Goal: Find specific page/section: Find specific page/section

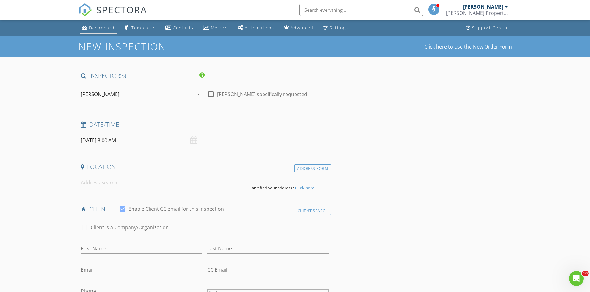
click at [97, 28] on div "Dashboard" at bounding box center [102, 28] width 26 height 6
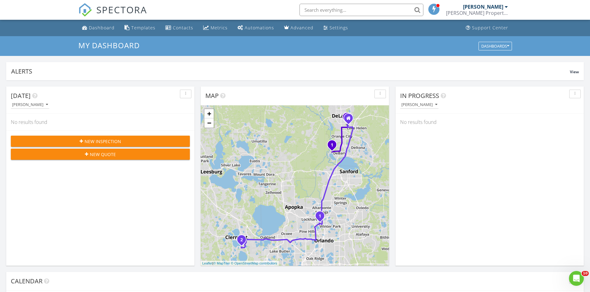
click at [359, 9] on input "text" at bounding box center [361, 10] width 124 height 12
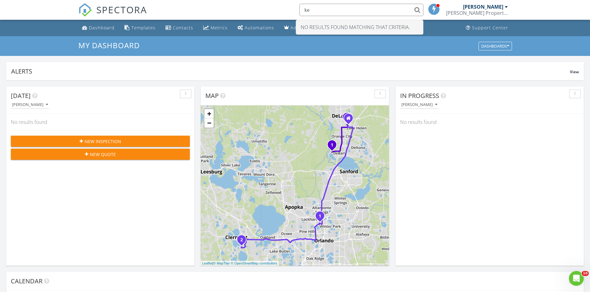
type input "k"
type input "s"
type input "h"
type input "f"
click at [321, 10] on input "angela wright" at bounding box center [361, 10] width 124 height 12
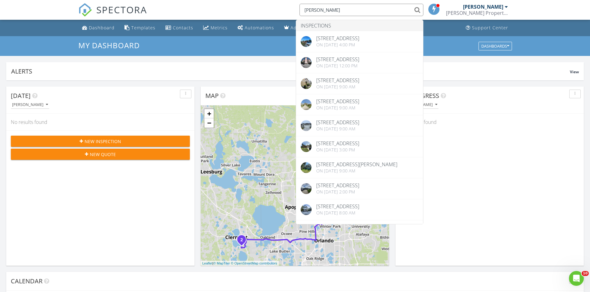
type input "wright"
drag, startPoint x: 346, startPoint y: 8, endPoint x: 258, endPoint y: 7, distance: 88.5
click at [258, 7] on div "SPECTORA wright Inspections 705 Palmetto Ave, Orange City, FL 32763 On 02/15/20…" at bounding box center [294, 10] width 433 height 20
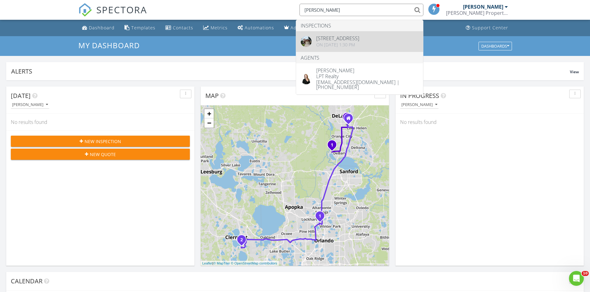
type input "melissa stalzer"
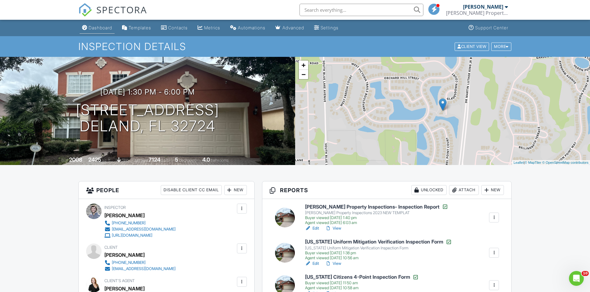
click at [105, 24] on link "Dashboard" at bounding box center [97, 27] width 35 height 11
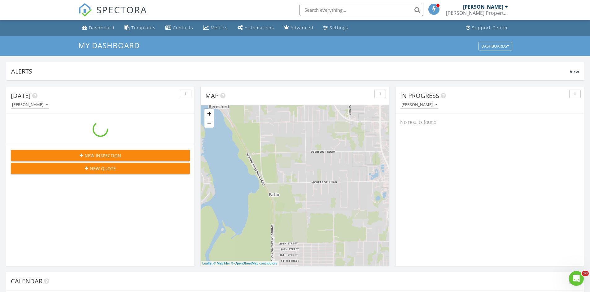
scroll to position [573, 599]
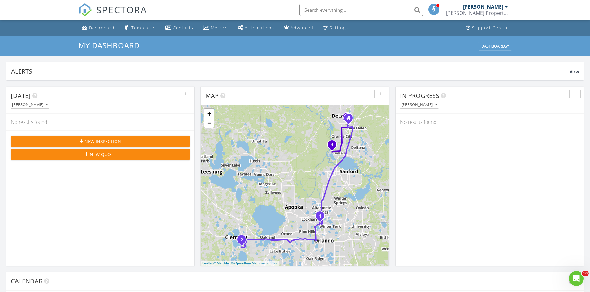
click at [372, 4] on input "text" at bounding box center [361, 10] width 124 height 12
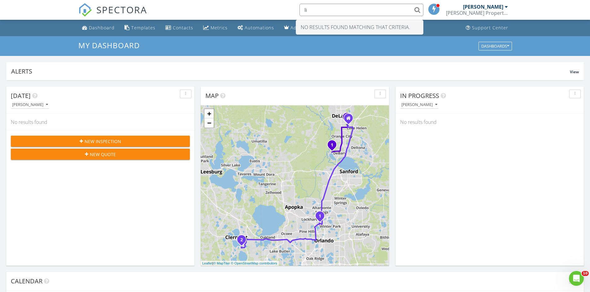
type input "l"
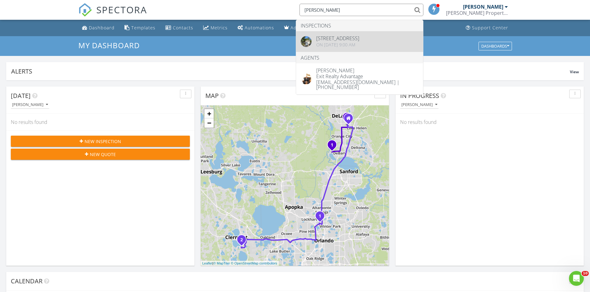
type input "jean gauvin"
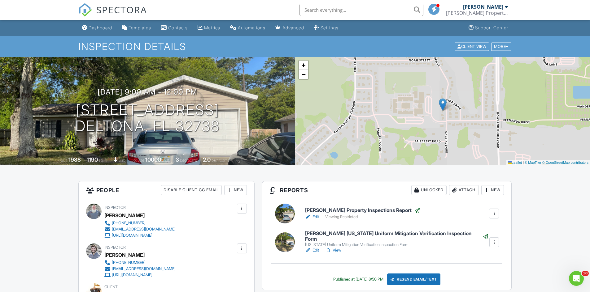
click at [357, 7] on input "text" at bounding box center [361, 10] width 124 height 12
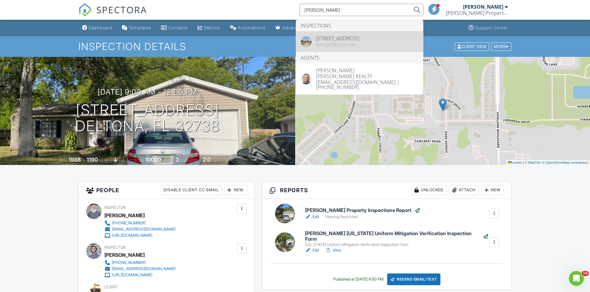
type input "jenny varra"
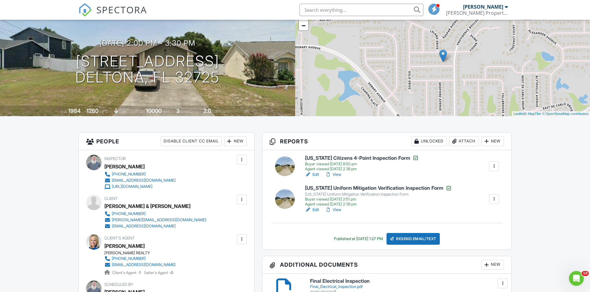
scroll to position [124, 0]
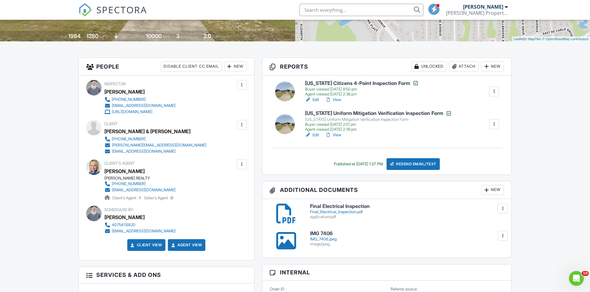
click at [354, 8] on input "text" at bounding box center [361, 10] width 124 height 12
type input "[PERSON_NAME]"
